Goal: Find specific page/section: Find specific page/section

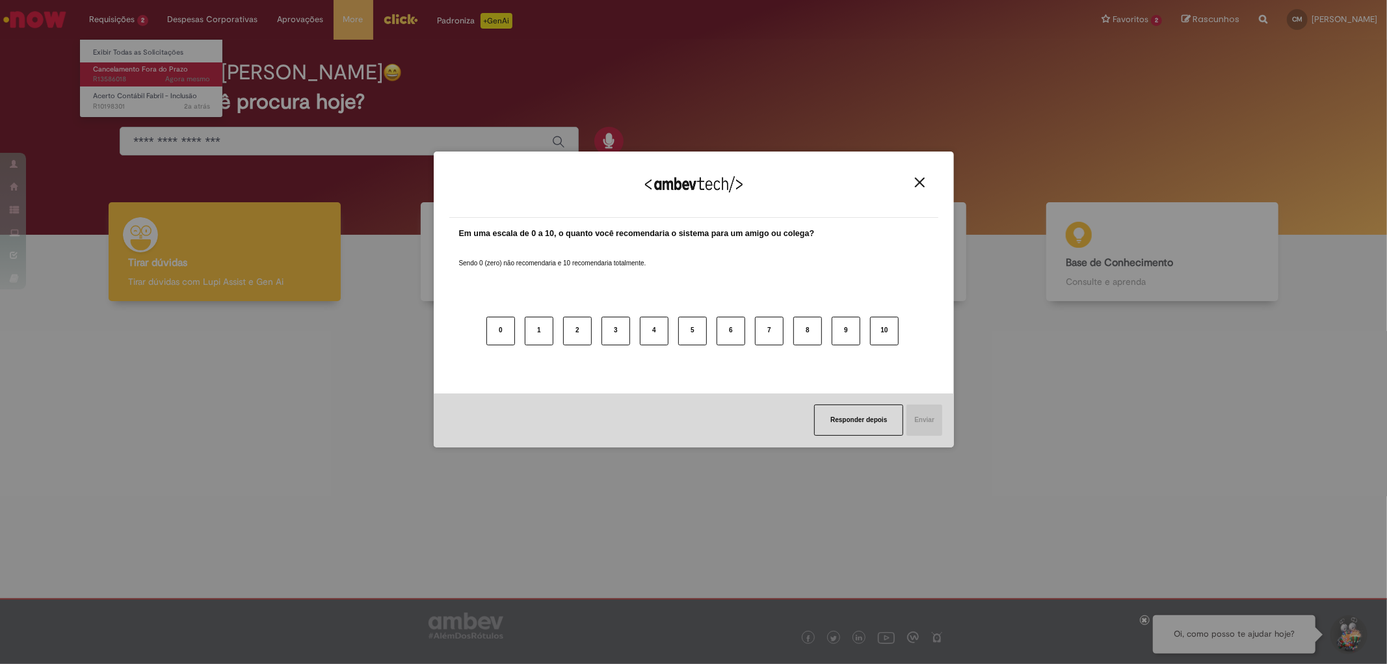
click at [111, 68] on div "Agradecemos seu feedback! Em uma escala de 0 a 10, o quanto você recomendaria o…" at bounding box center [693, 332] width 1387 height 664
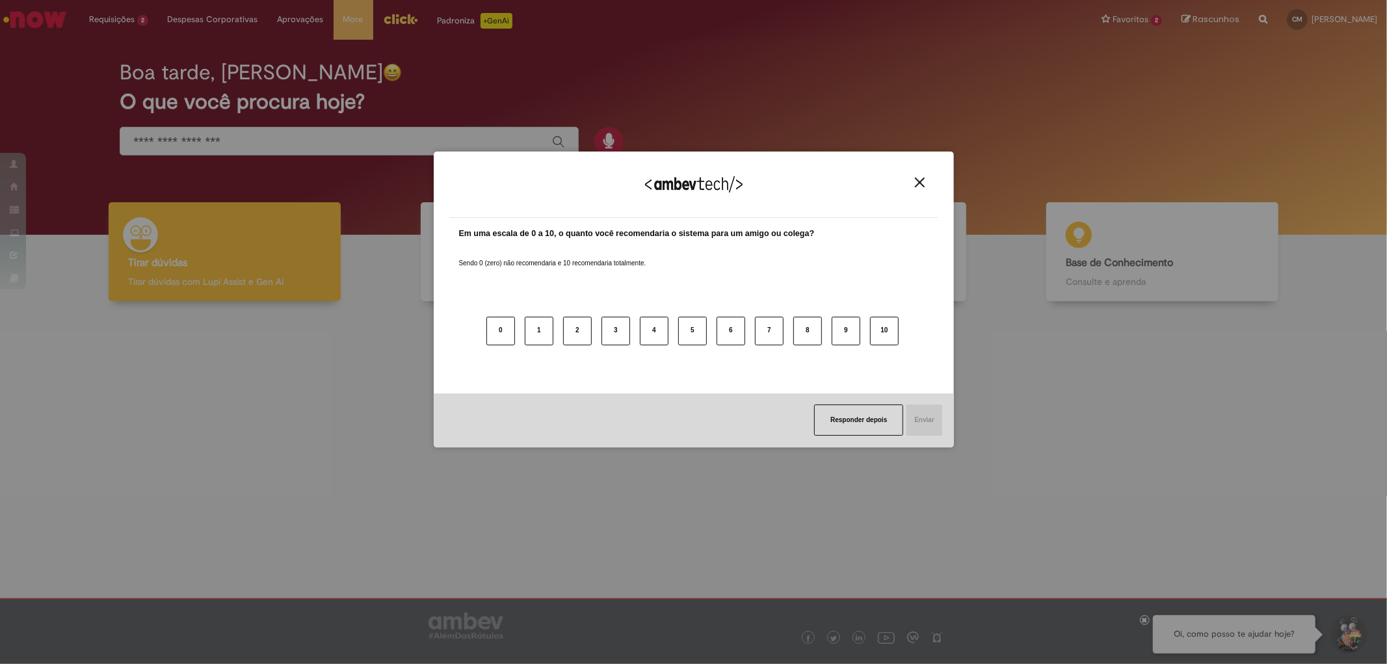
click at [928, 183] on div "Agradecemos seu feedback!" at bounding box center [693, 192] width 489 height 51
click at [844, 417] on button "Responder depois" at bounding box center [858, 419] width 89 height 31
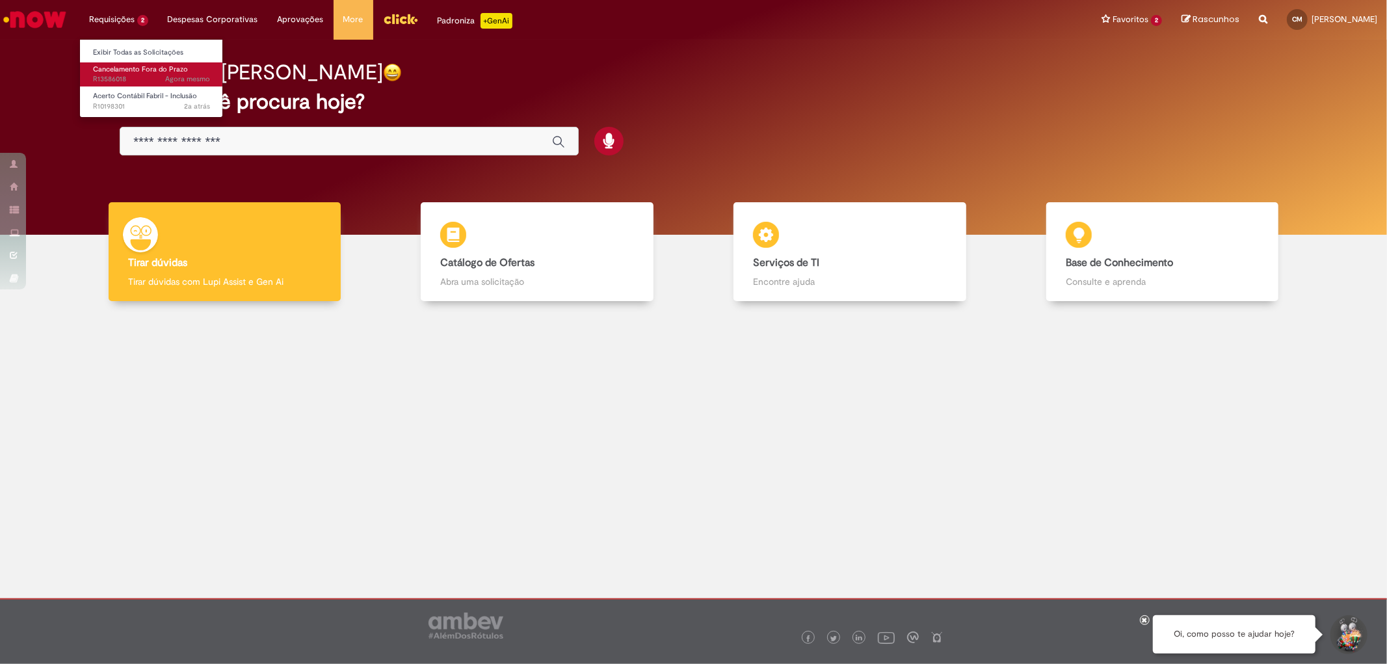
click at [109, 68] on span "Cancelamento Fora do Prazo" at bounding box center [140, 69] width 95 height 10
click at [109, 70] on span "Cancelamento Fora do Prazo" at bounding box center [140, 69] width 95 height 10
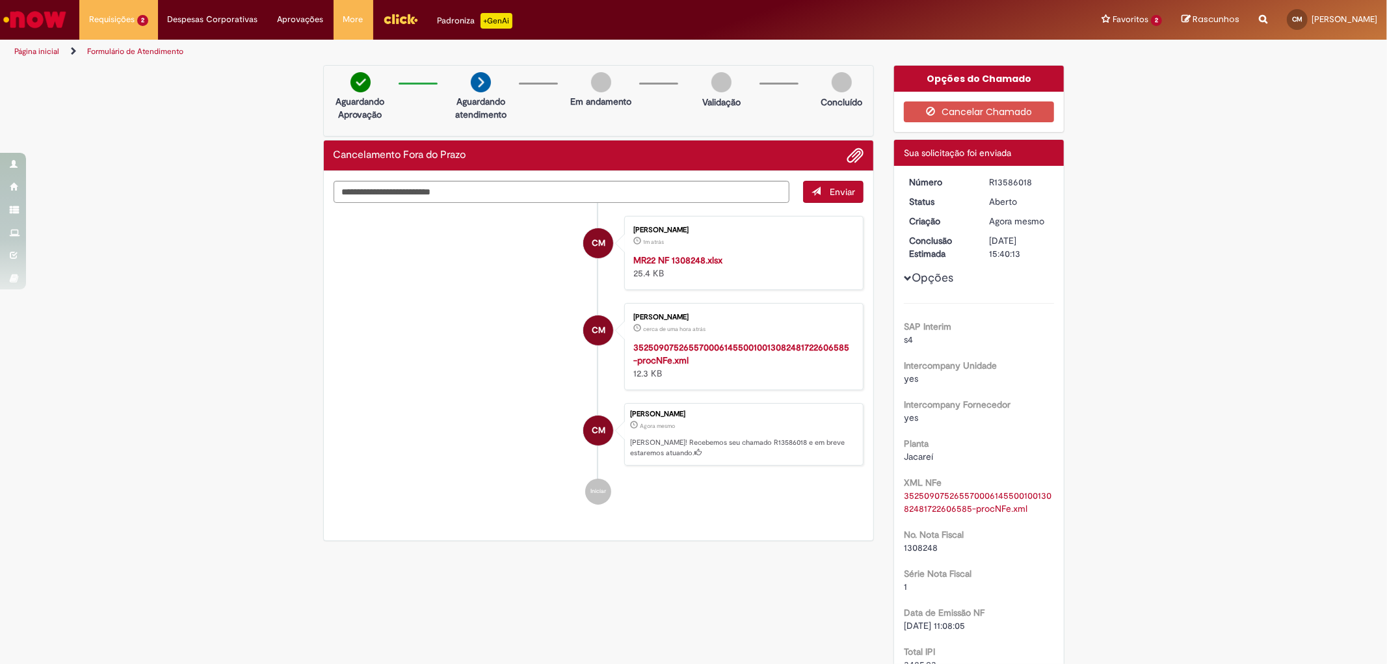
click at [991, 181] on div "R13586018" at bounding box center [1019, 182] width 60 height 13
copy div "R13586018"
drag, startPoint x: 1329, startPoint y: 332, endPoint x: 1290, endPoint y: 345, distance: 41.7
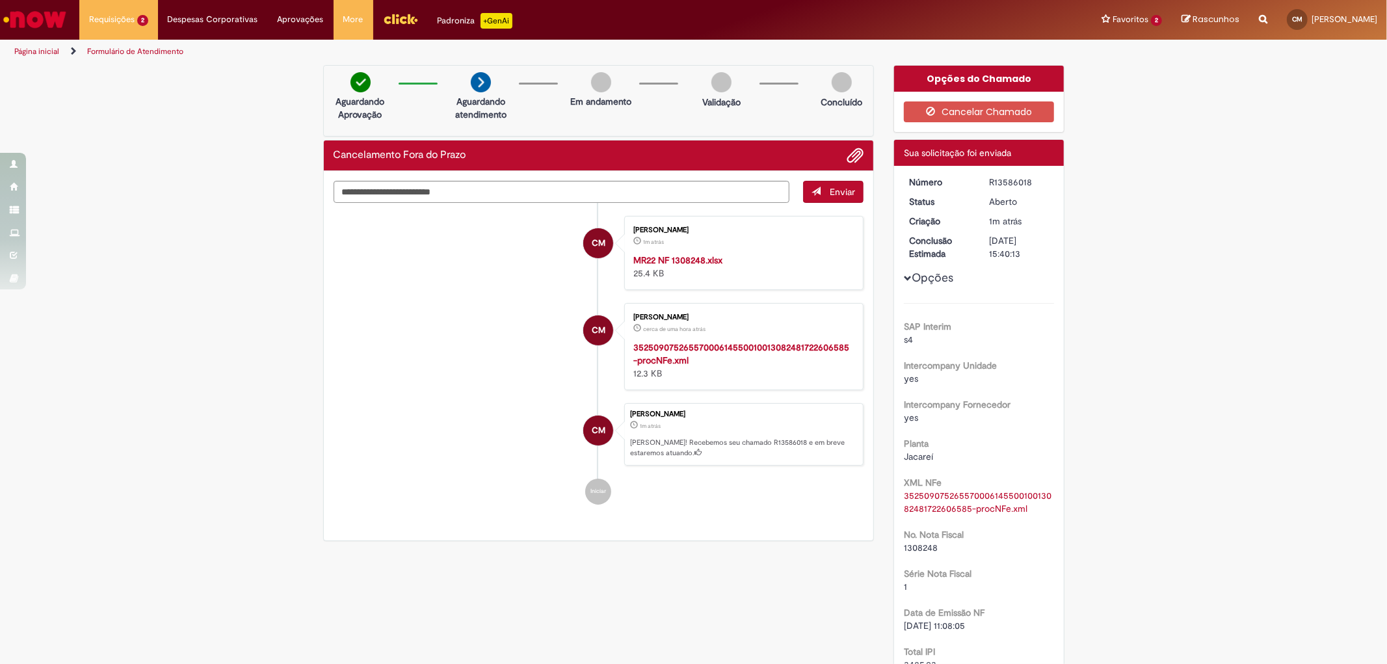
click at [1004, 180] on div "R13586018" at bounding box center [1019, 182] width 60 height 13
copy dd "R13586018"
